Goal: Information Seeking & Learning: Learn about a topic

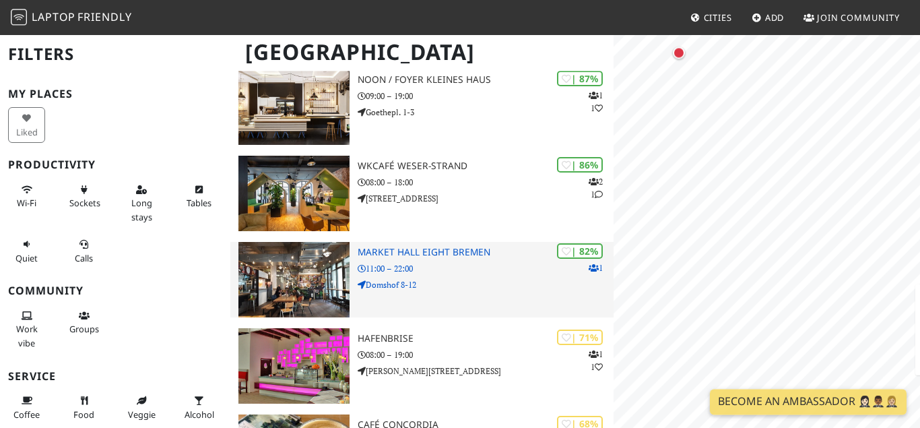
click at [452, 246] on h3 "Market Hall Eight Bremen" at bounding box center [484, 251] width 255 height 11
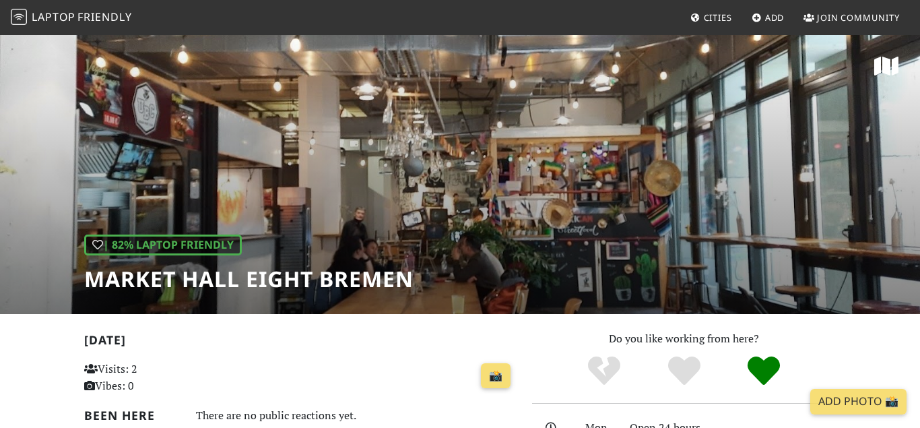
click at [452, 233] on div "| 82% Laptop Friendly Market Hall Eight [GEOGRAPHIC_DATA]" at bounding box center [460, 174] width 920 height 280
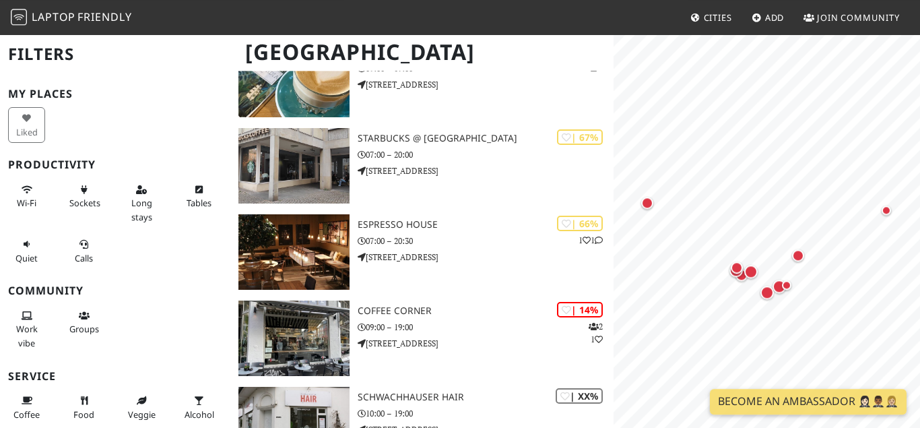
scroll to position [695, 0]
